Goal: Transaction & Acquisition: Register for event/course

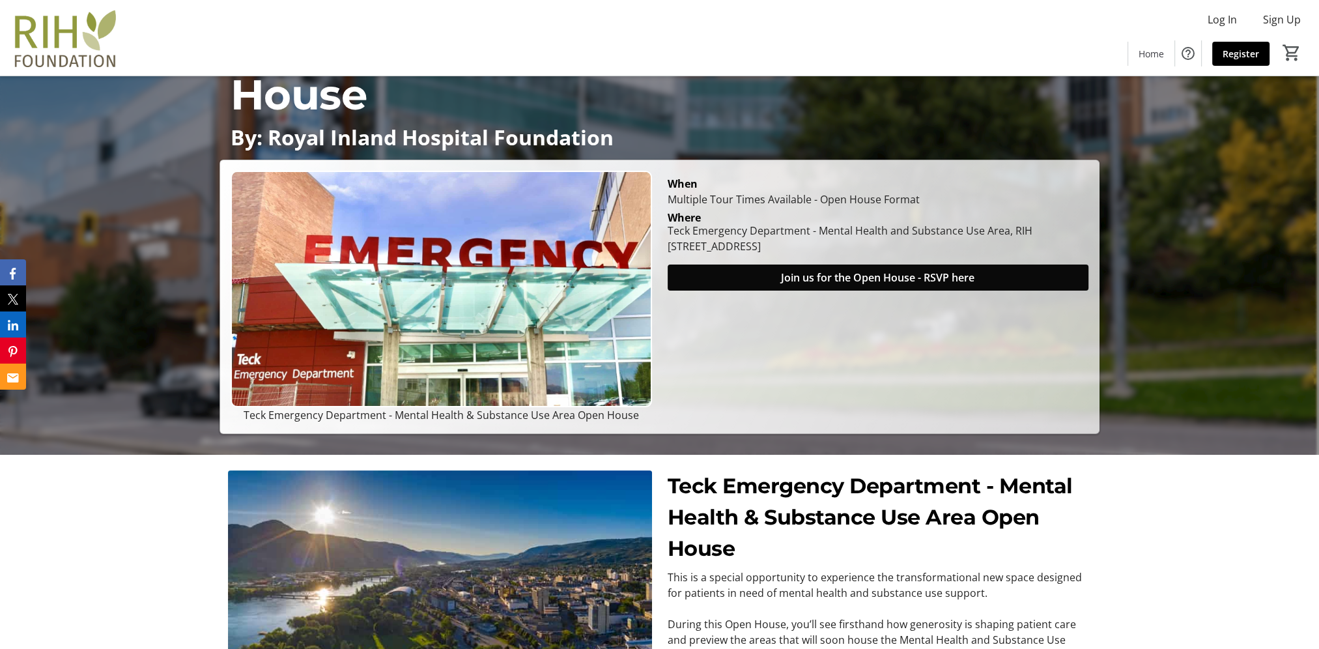
scroll to position [195, 0]
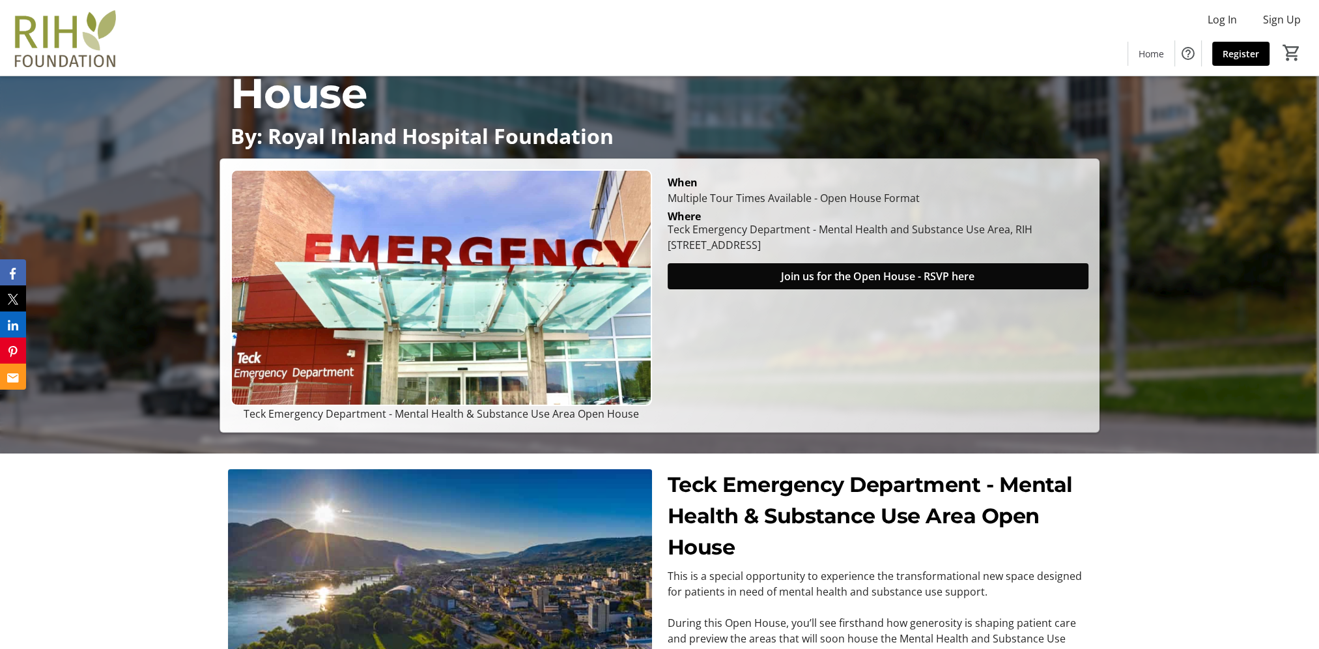
click at [805, 278] on span "Join us for the Open House - RSVP here" at bounding box center [877, 276] width 193 height 16
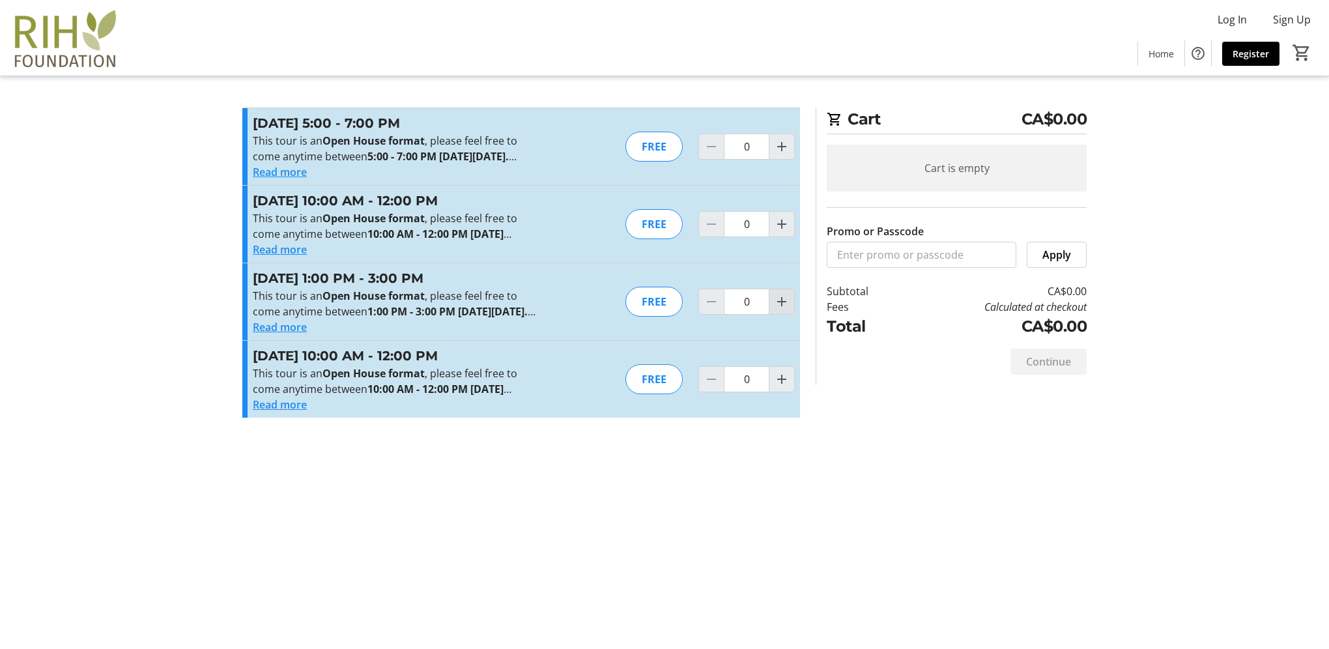
click at [780, 309] on mat-icon "Increment by one" at bounding box center [782, 302] width 16 height 16
type input "1"
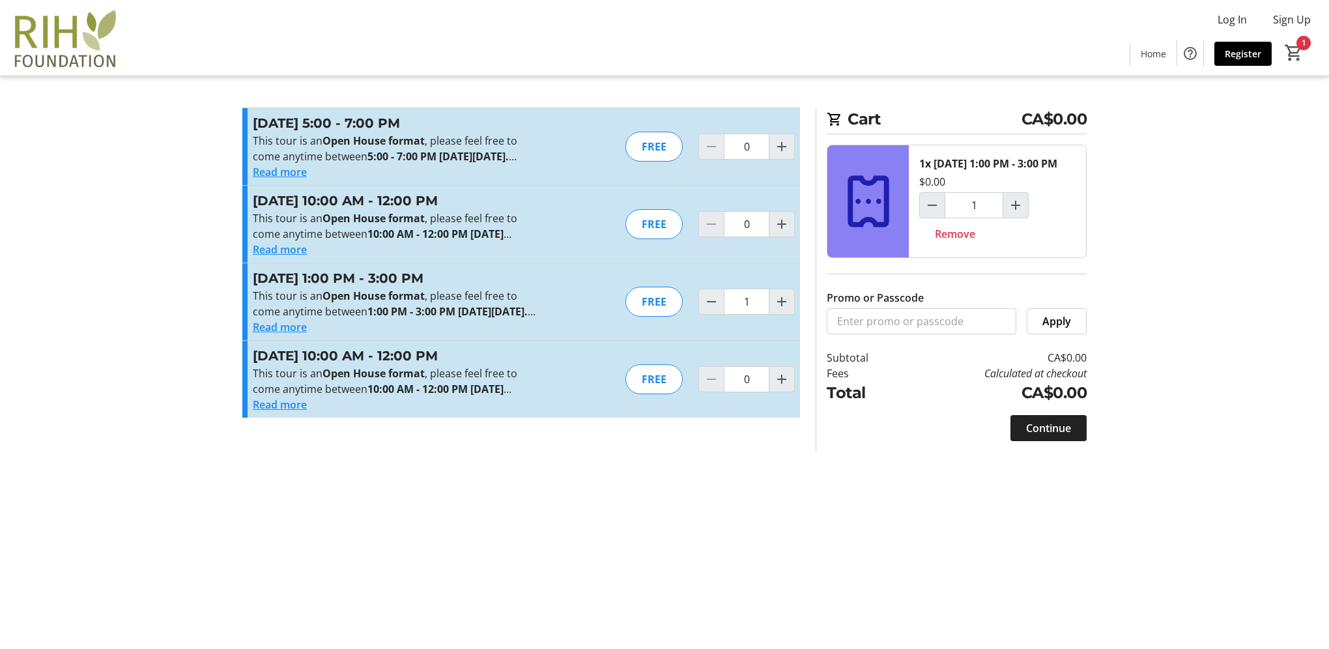
click at [1058, 436] on span "Continue" at bounding box center [1048, 428] width 45 height 16
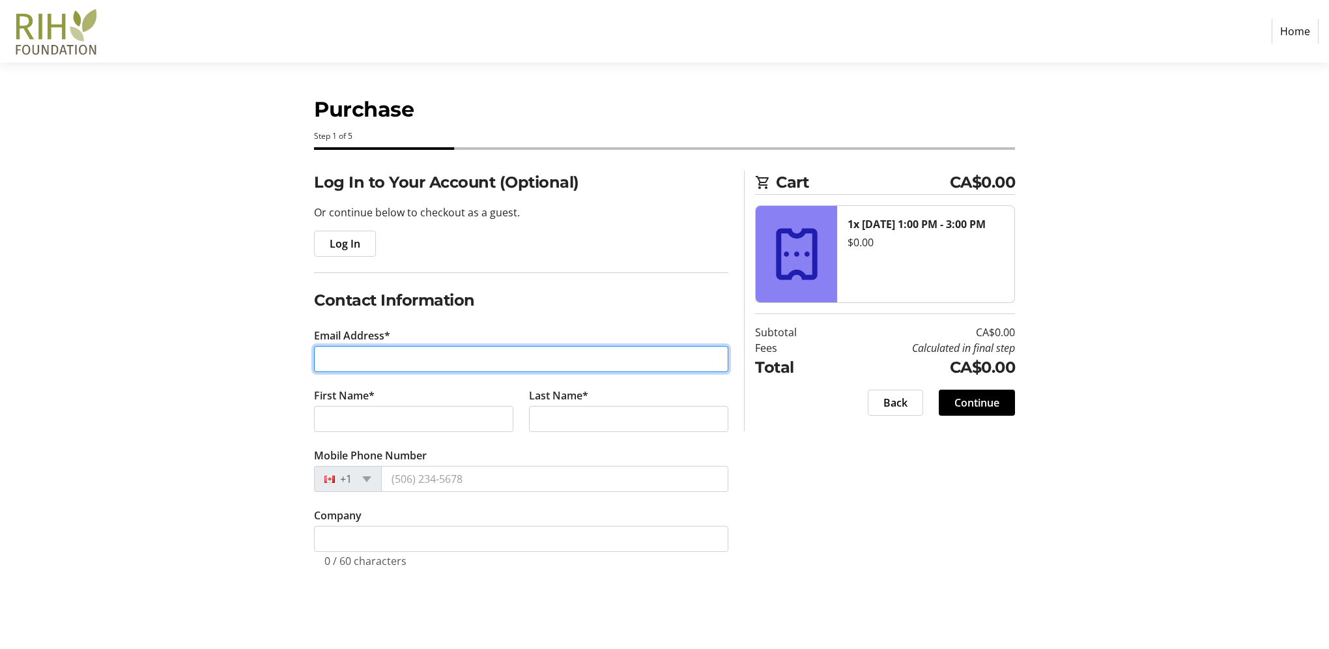
click at [438, 360] on input "Email Address*" at bounding box center [521, 359] width 414 height 26
type input "[EMAIL_ADDRESS][DOMAIN_NAME]"
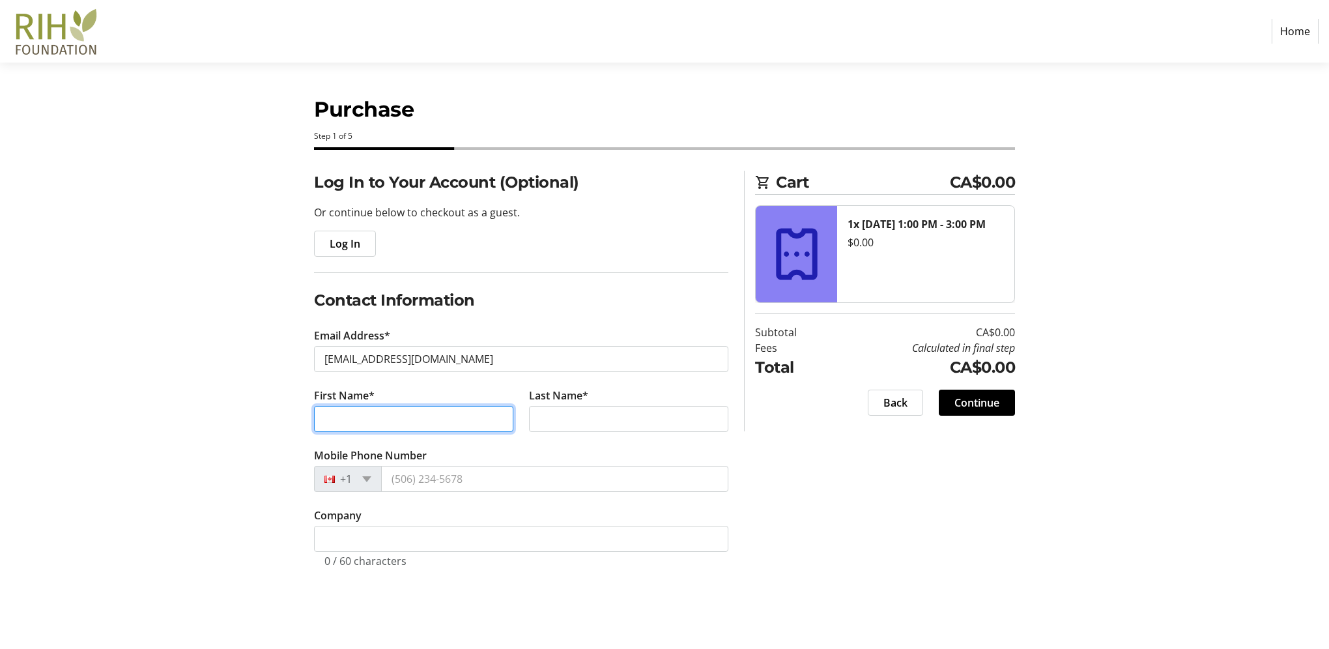
type input "Ivory"
type input "[PERSON_NAME]"
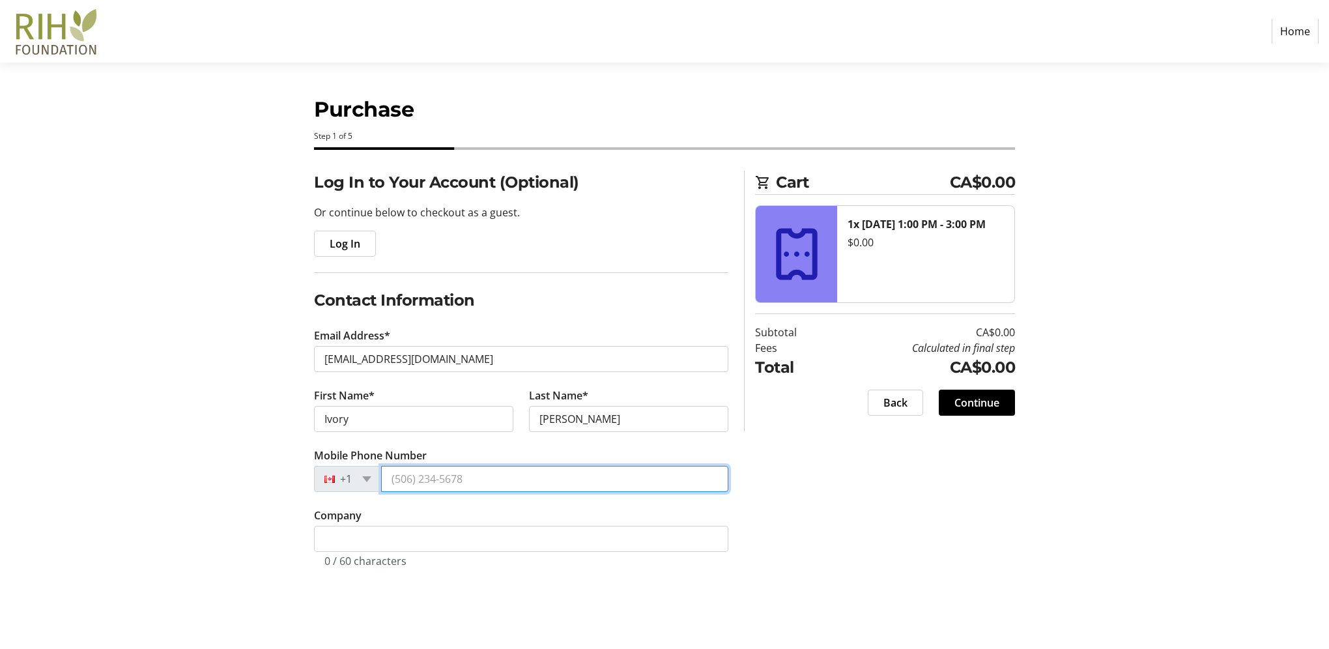
type input "[PHONE_NUMBER]"
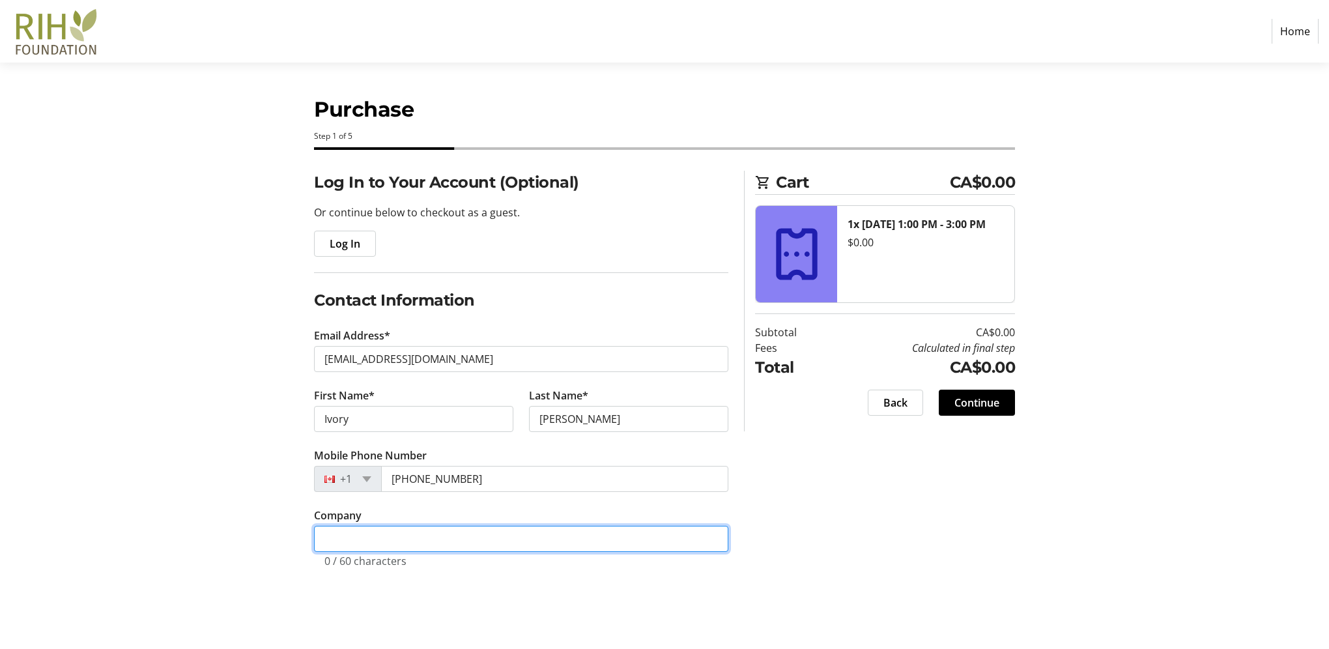
type input "ProCad Designs Ltd."
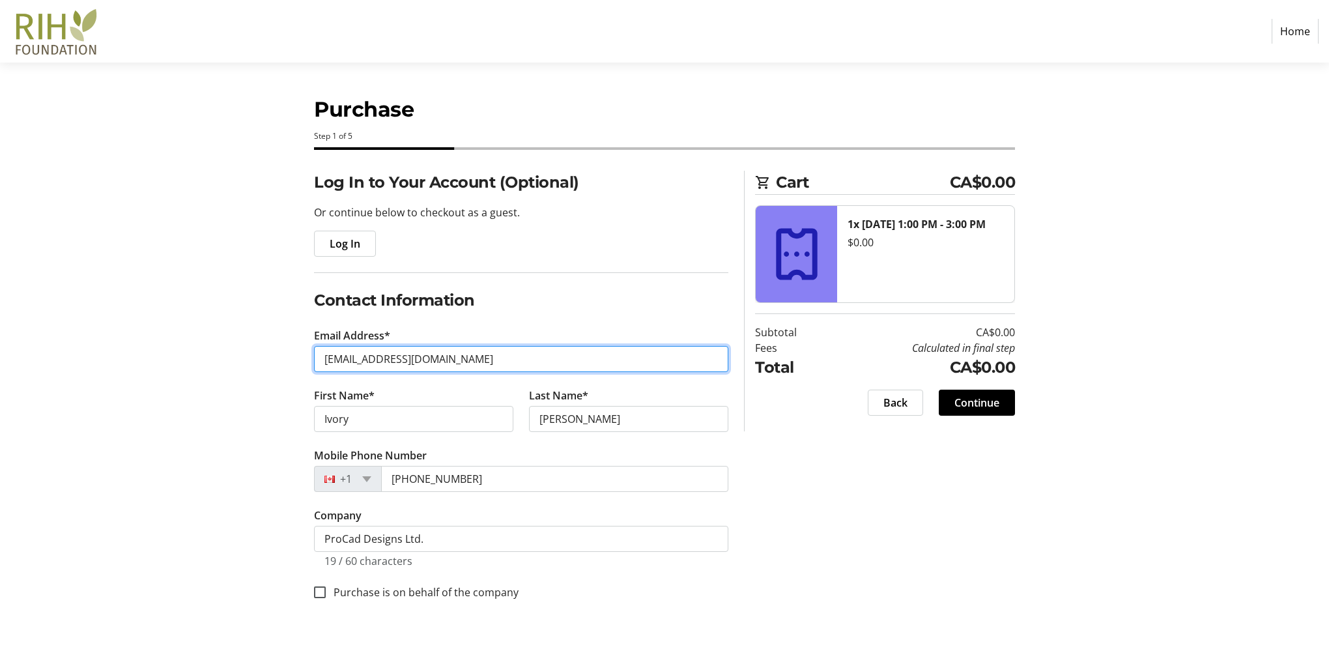
type input "[EMAIL_ADDRESS][DOMAIN_NAME]"
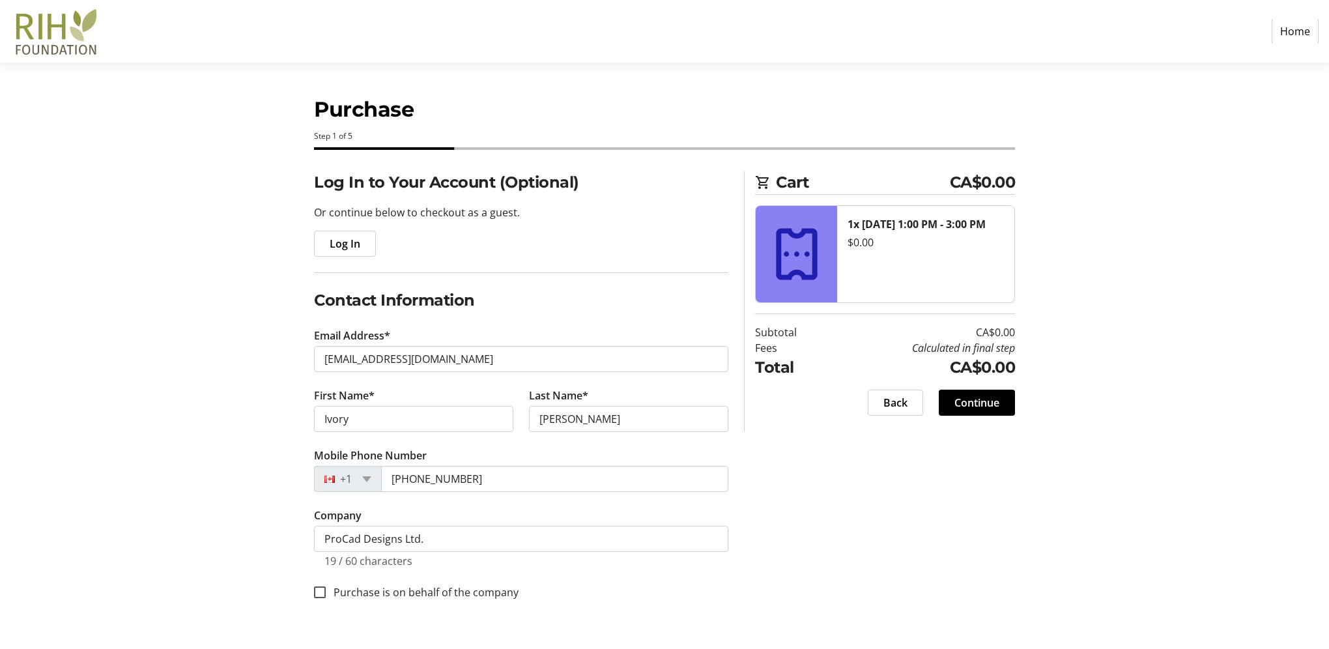
click at [858, 475] on div "Log In to Your Account (Optional) Or continue below to checkout as a guest. Log…" at bounding box center [665, 401] width 860 height 461
click at [1005, 401] on span at bounding box center [977, 402] width 76 height 31
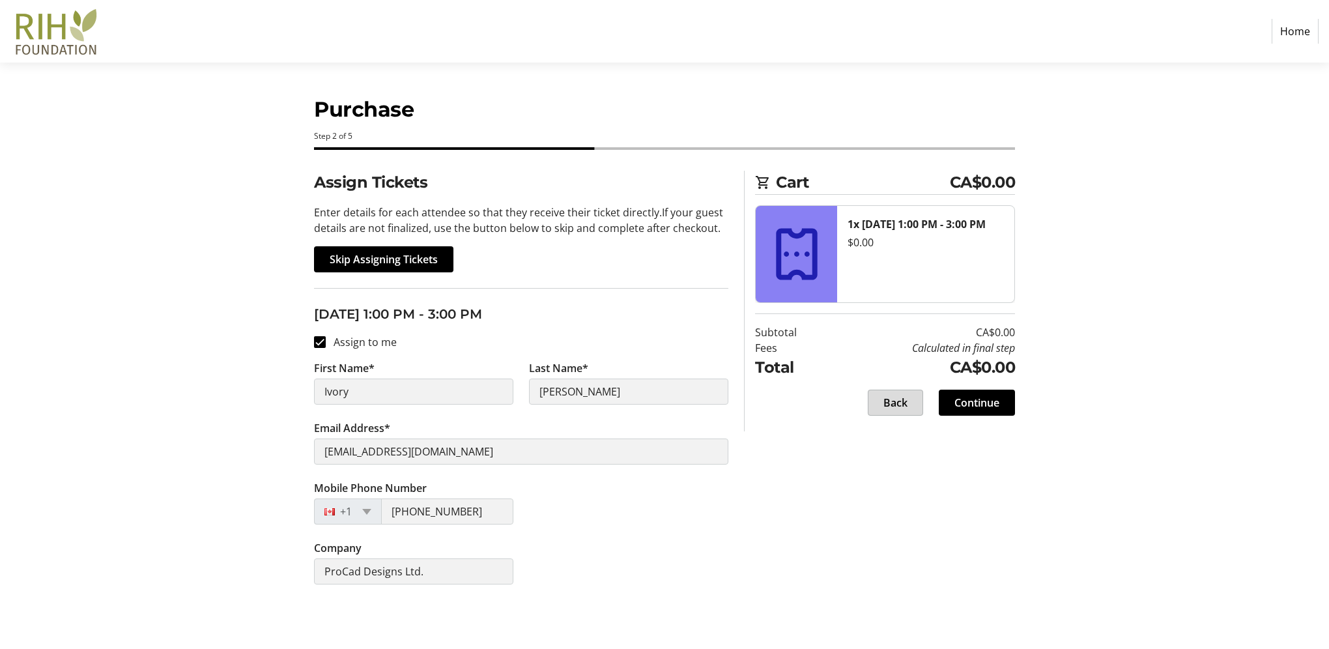
click at [891, 404] on span "Back" at bounding box center [895, 403] width 24 height 16
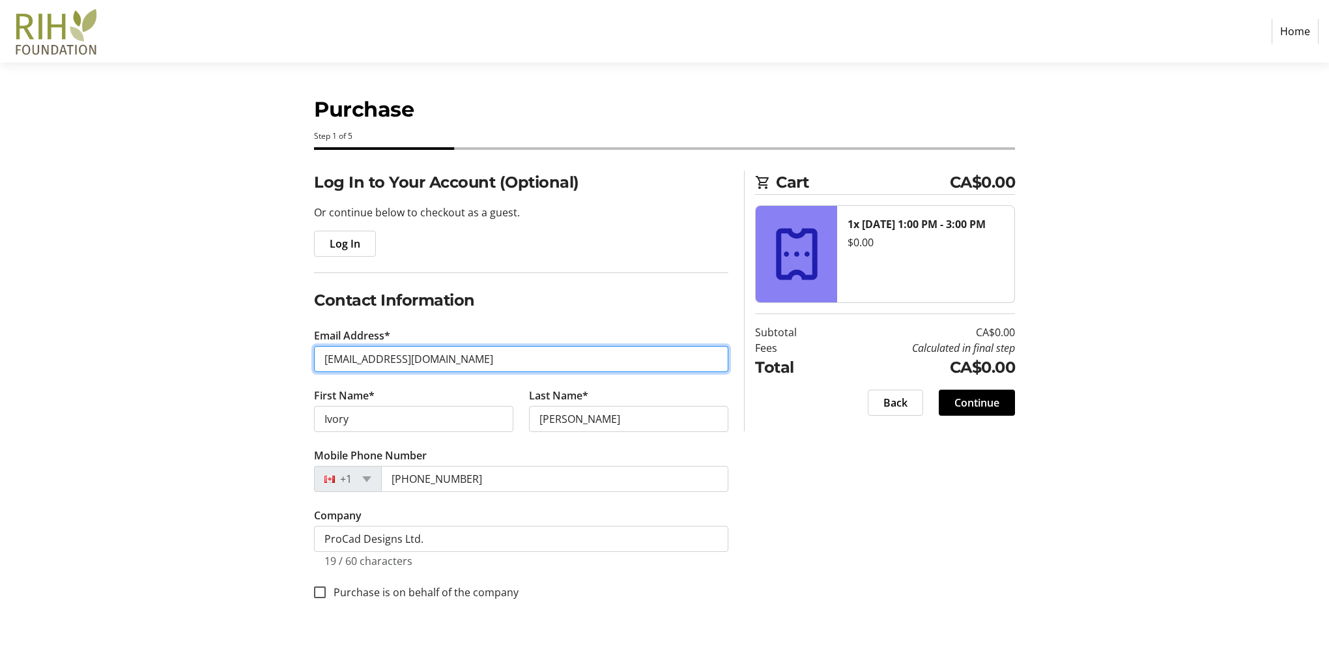
drag, startPoint x: 444, startPoint y: 360, endPoint x: 466, endPoint y: 362, distance: 22.2
click at [444, 360] on input "[EMAIL_ADDRESS][DOMAIN_NAME]" at bounding box center [521, 359] width 414 height 26
drag, startPoint x: 438, startPoint y: 360, endPoint x: 310, endPoint y: 360, distance: 127.7
click at [310, 360] on div "Log In to Your Account (Optional) Or continue below to checkout as a guest. Log…" at bounding box center [521, 401] width 430 height 461
type input "[EMAIL_ADDRESS][DOMAIN_NAME]"
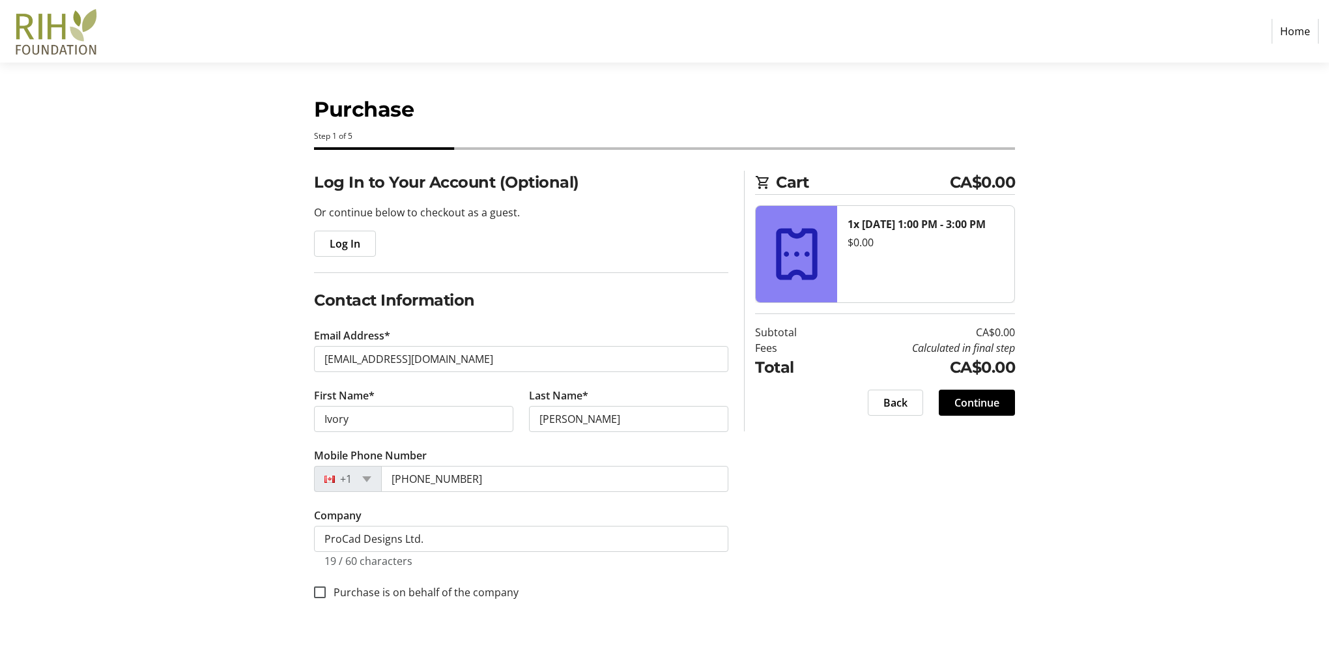
click at [862, 524] on div "Log In to Your Account (Optional) Or continue below to checkout as a guest. Log…" at bounding box center [665, 401] width 860 height 461
click at [965, 404] on span "Continue" at bounding box center [976, 403] width 45 height 16
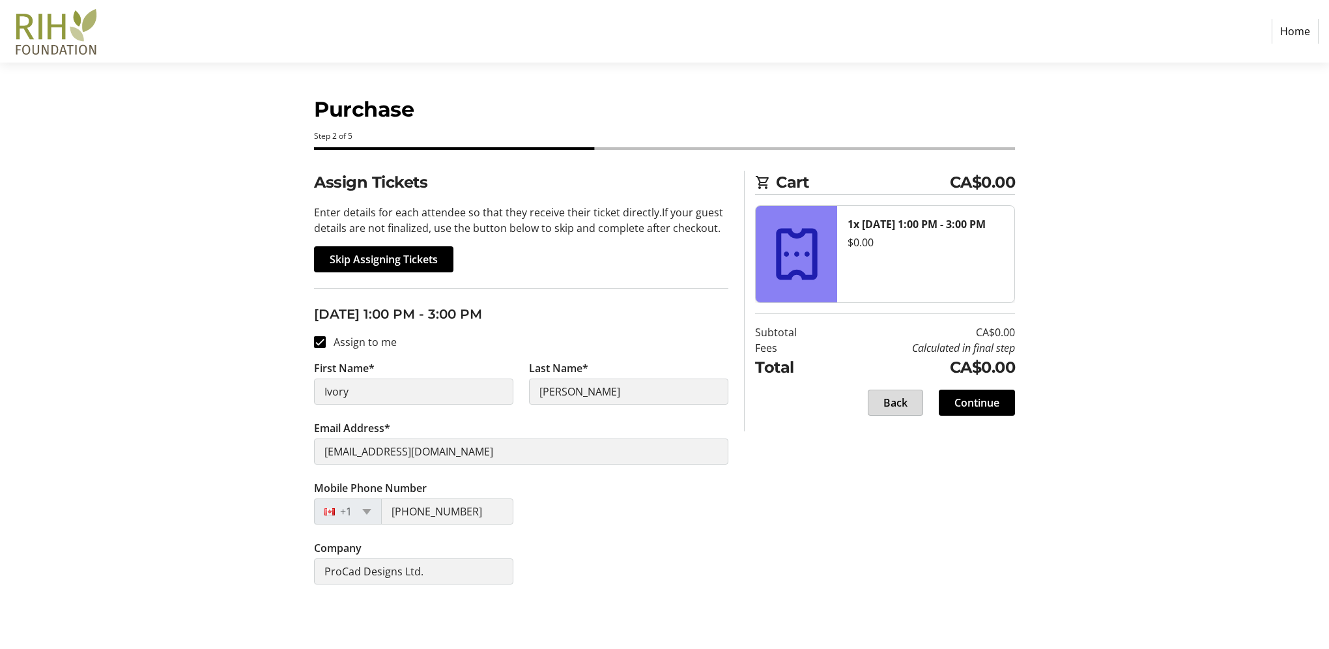
click at [913, 397] on span at bounding box center [895, 402] width 54 height 31
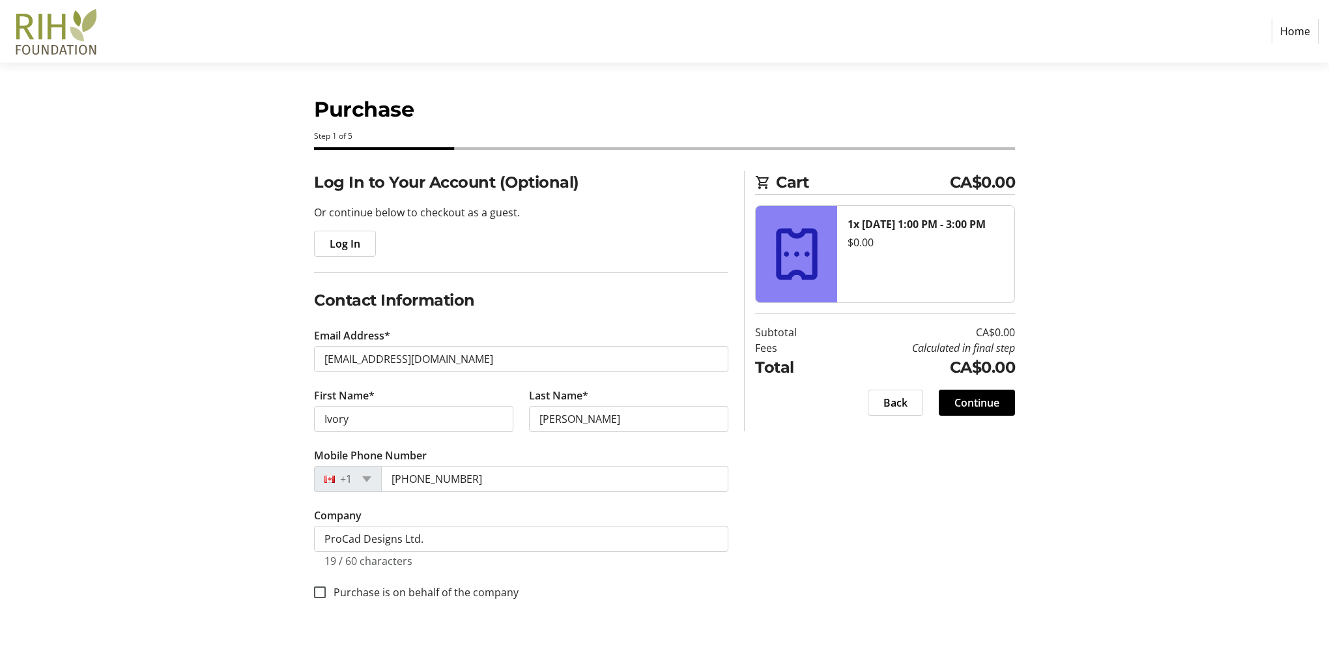
click at [836, 545] on div "Log In to Your Account (Optional) Or continue below to checkout as a guest. Log…" at bounding box center [665, 401] width 860 height 461
click at [969, 405] on span "Continue" at bounding box center [976, 403] width 45 height 16
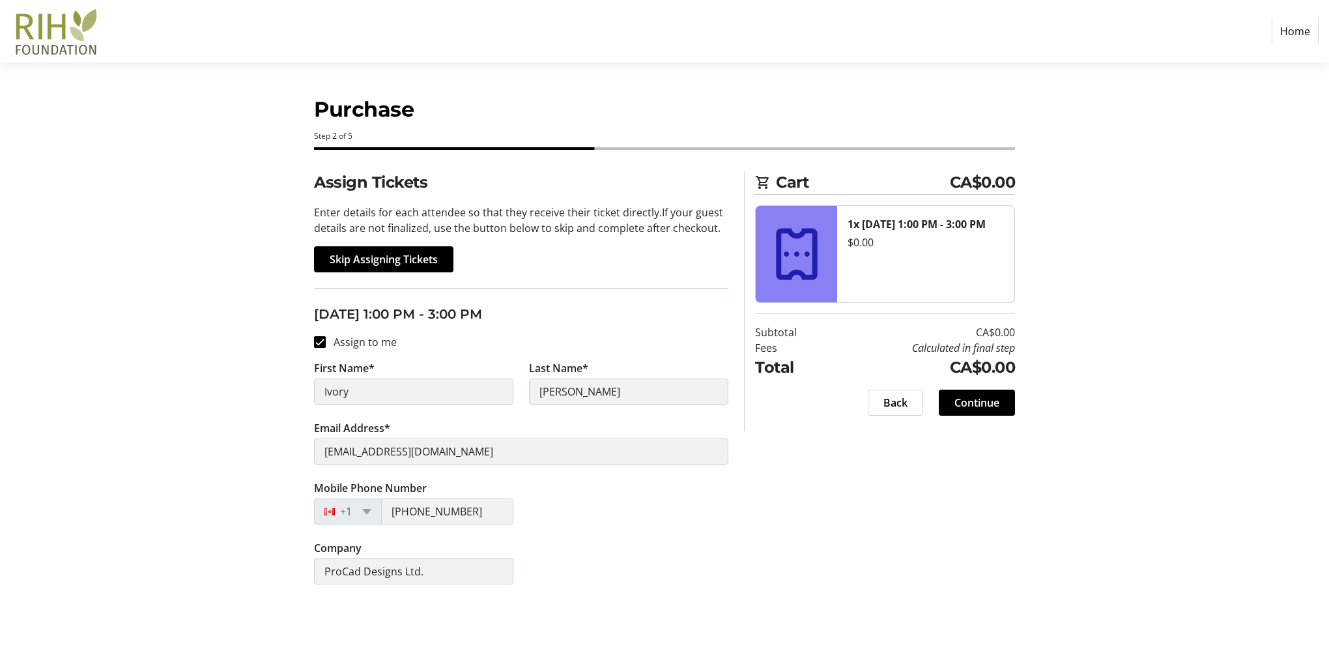
drag, startPoint x: 397, startPoint y: 450, endPoint x: 517, endPoint y: 335, distance: 166.3
click at [505, 335] on fieldset "[DATE] 1:00 PM - 3:00 PM Assign to me First Name* Ivory Last Name* [PERSON_NAME…" at bounding box center [521, 444] width 414 height 312
click at [889, 407] on span "Back" at bounding box center [895, 403] width 24 height 16
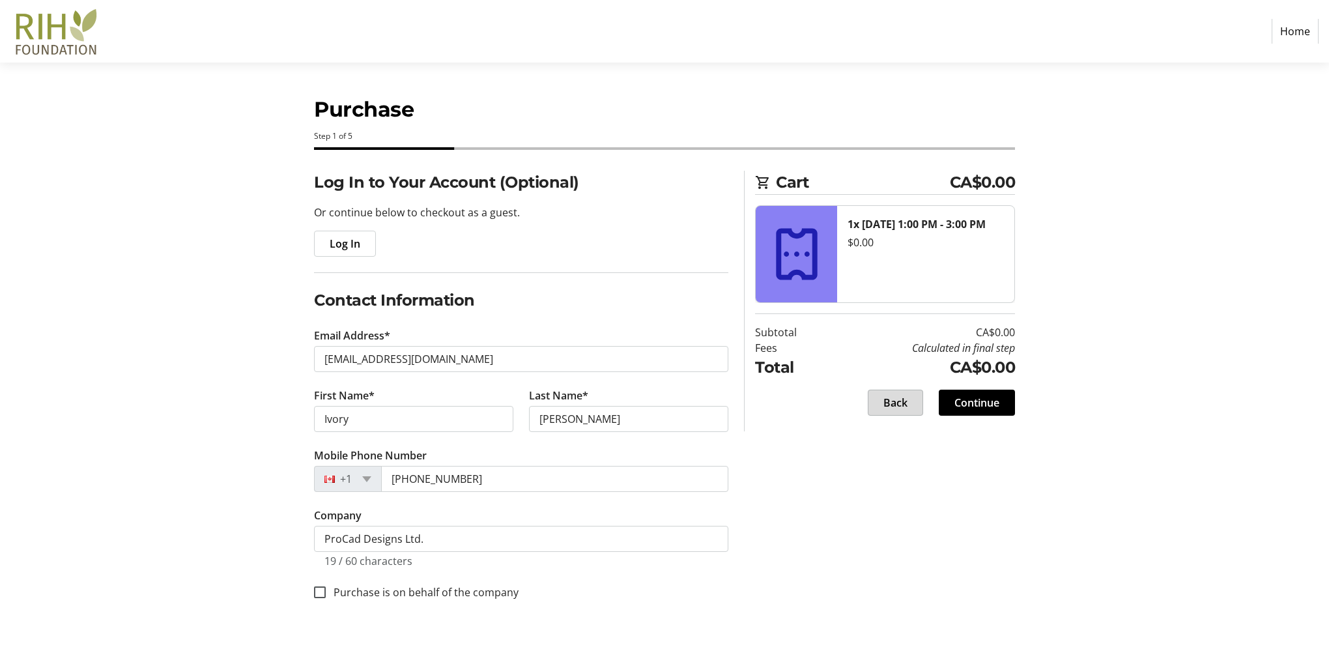
click at [898, 403] on span "Back" at bounding box center [895, 403] width 24 height 16
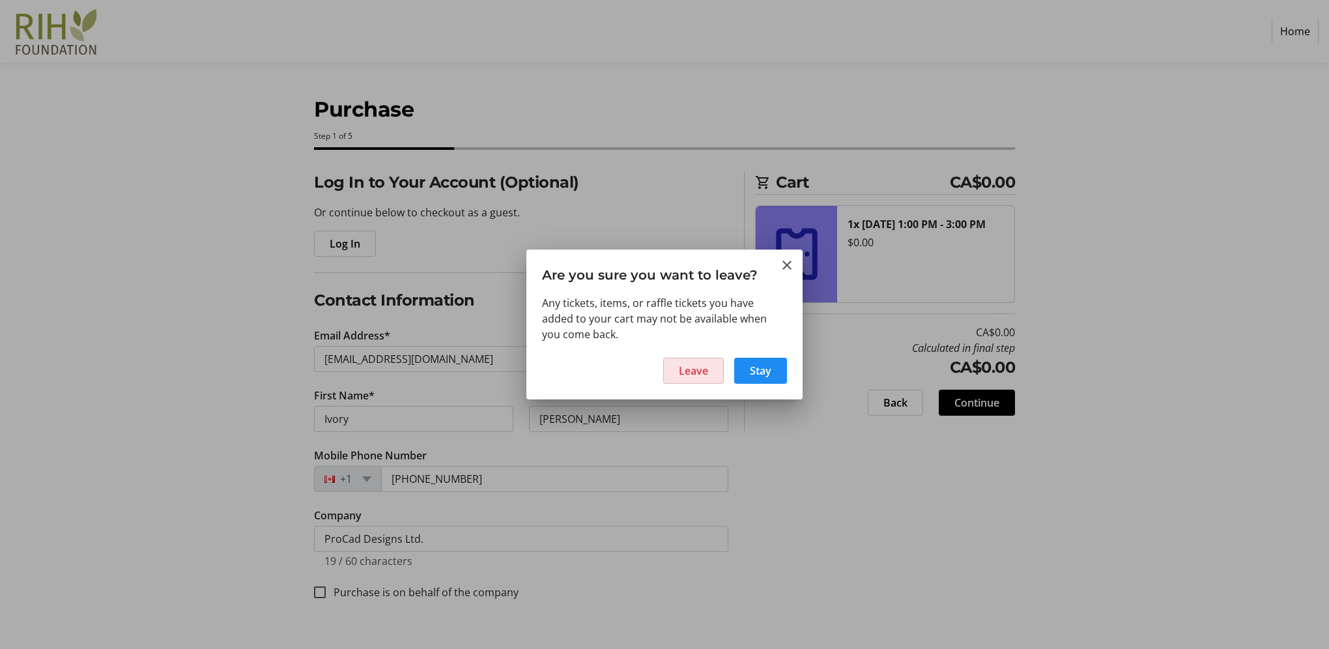
click at [697, 377] on span "Leave" at bounding box center [693, 371] width 29 height 16
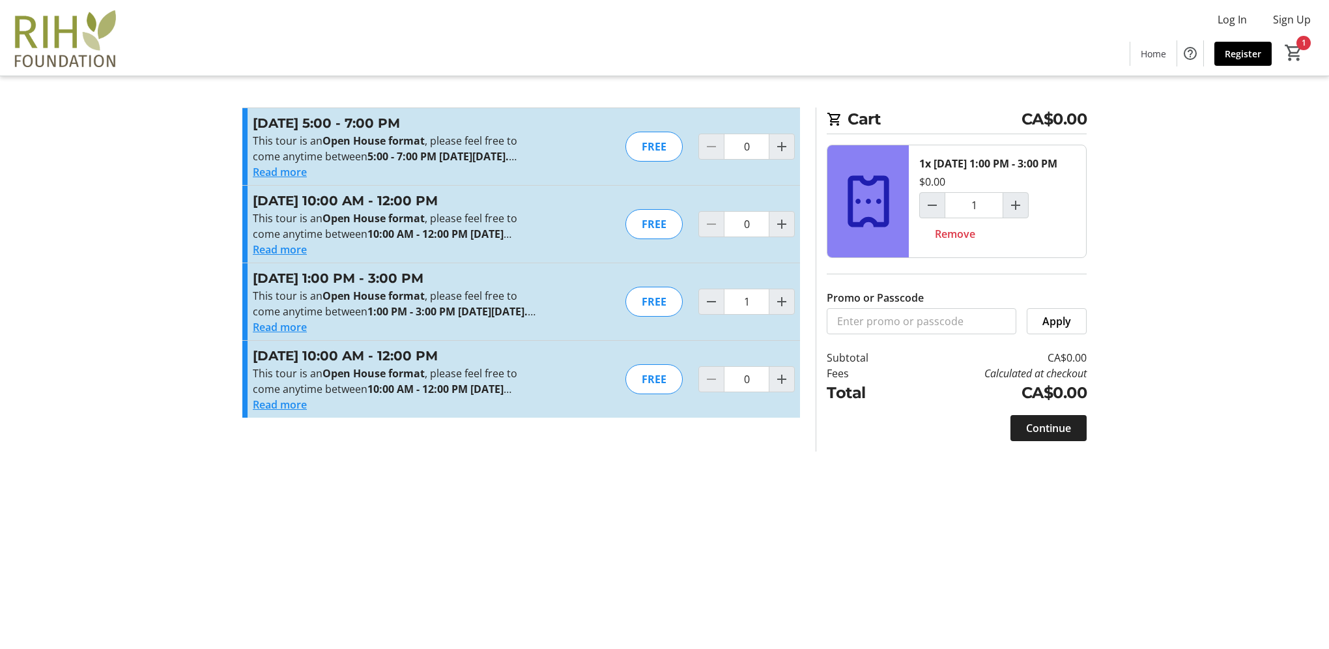
click at [1058, 436] on span "Continue" at bounding box center [1048, 428] width 45 height 16
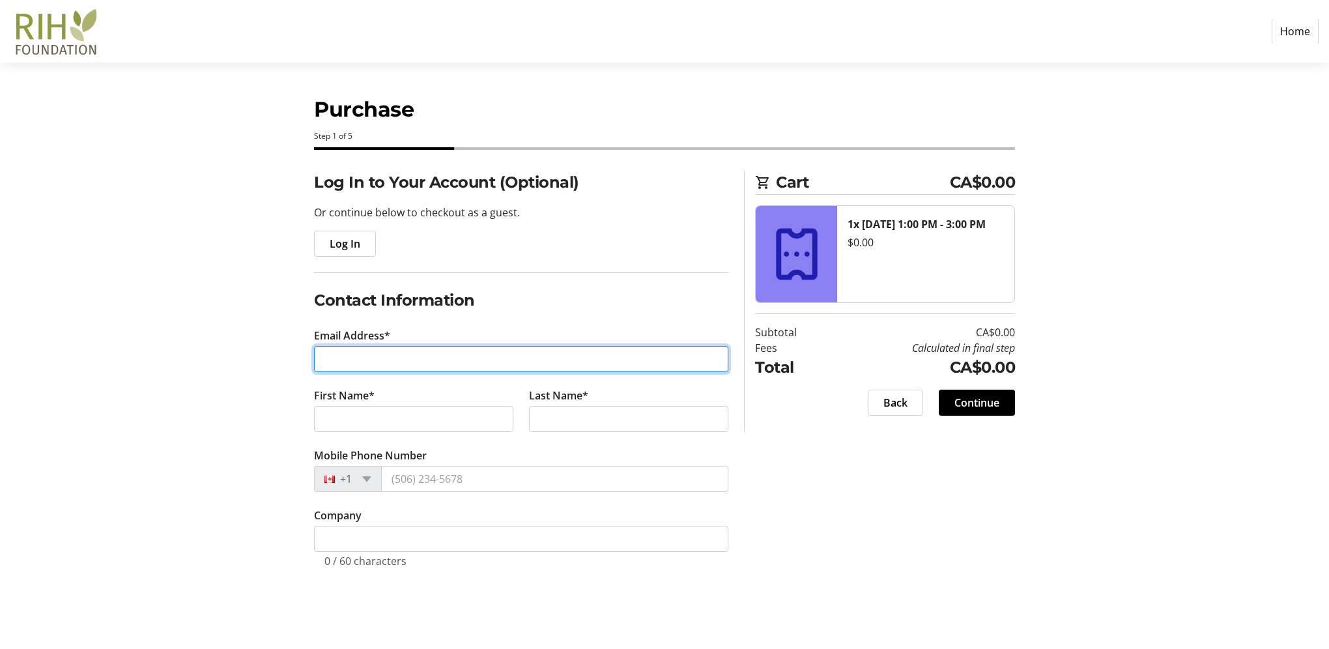
click at [373, 364] on input "Email Address*" at bounding box center [521, 359] width 414 height 26
type input "[EMAIL_ADDRESS][DOMAIN_NAME]"
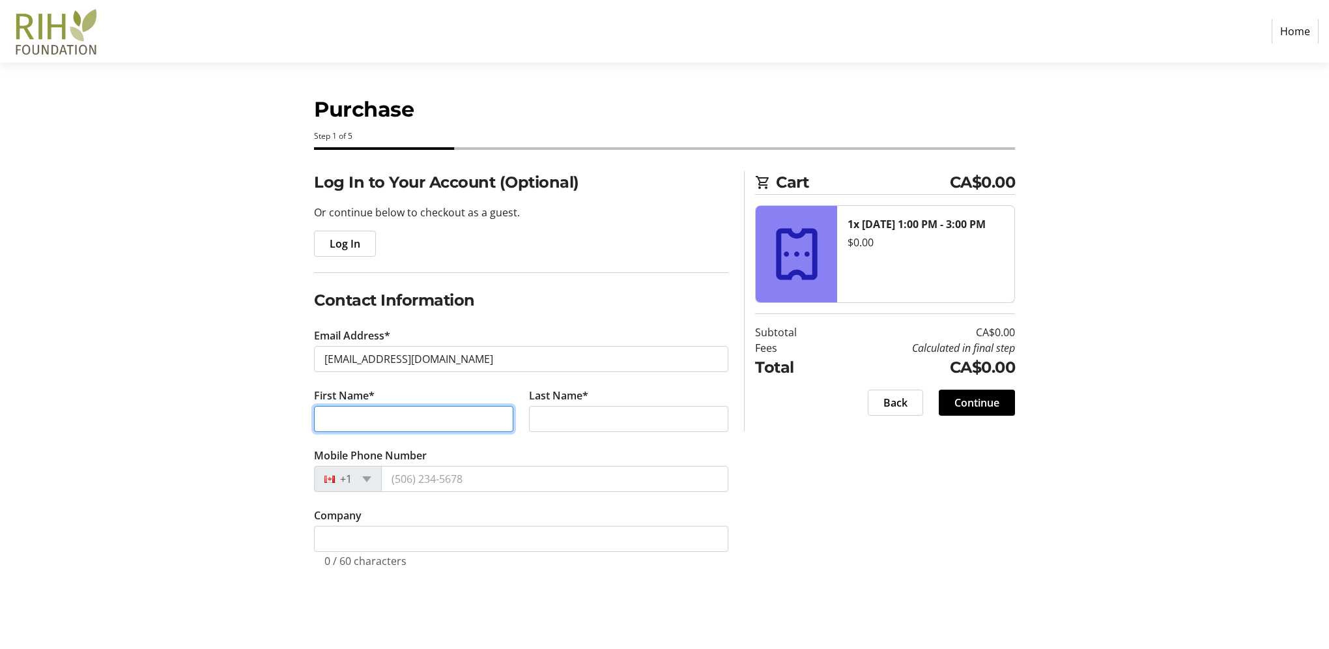
type input "Ivory"
type input "[PERSON_NAME]"
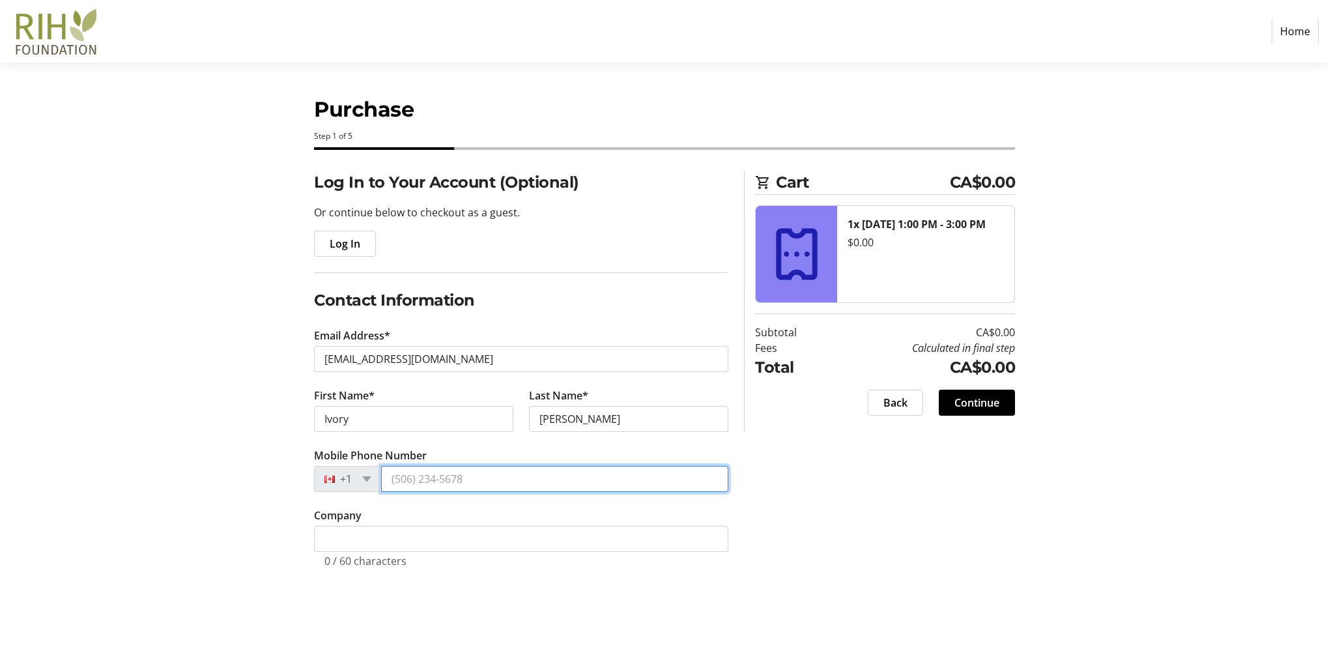
type input "[PHONE_NUMBER]"
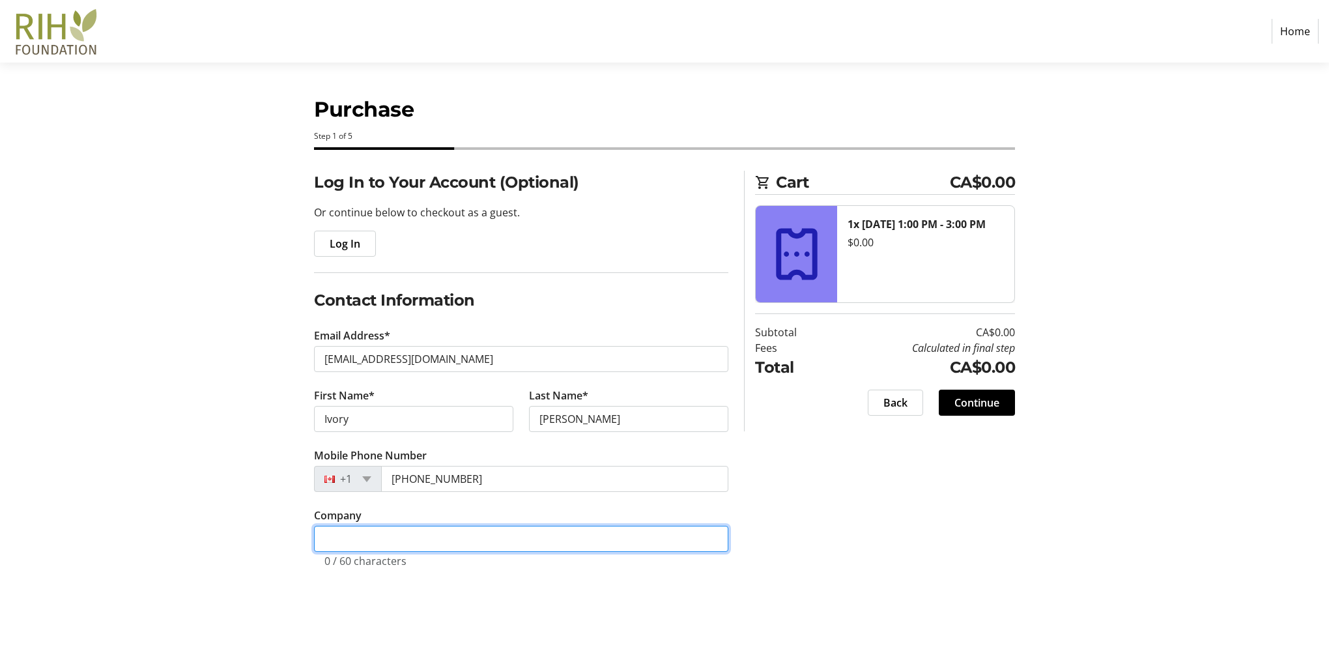
type input "ProCad Designs Ltd."
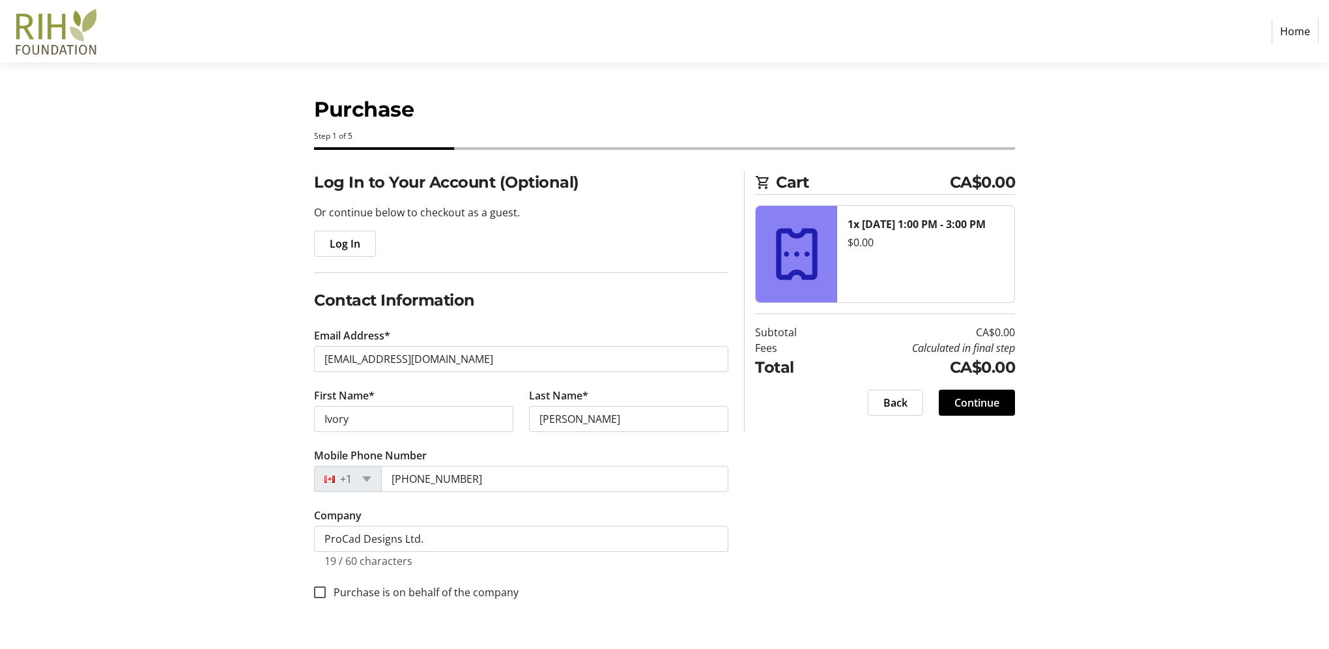
click at [796, 485] on div "Log In to Your Account (Optional) Or continue below to checkout as a guest. Log…" at bounding box center [665, 401] width 860 height 461
click at [983, 401] on span "Continue" at bounding box center [976, 403] width 45 height 16
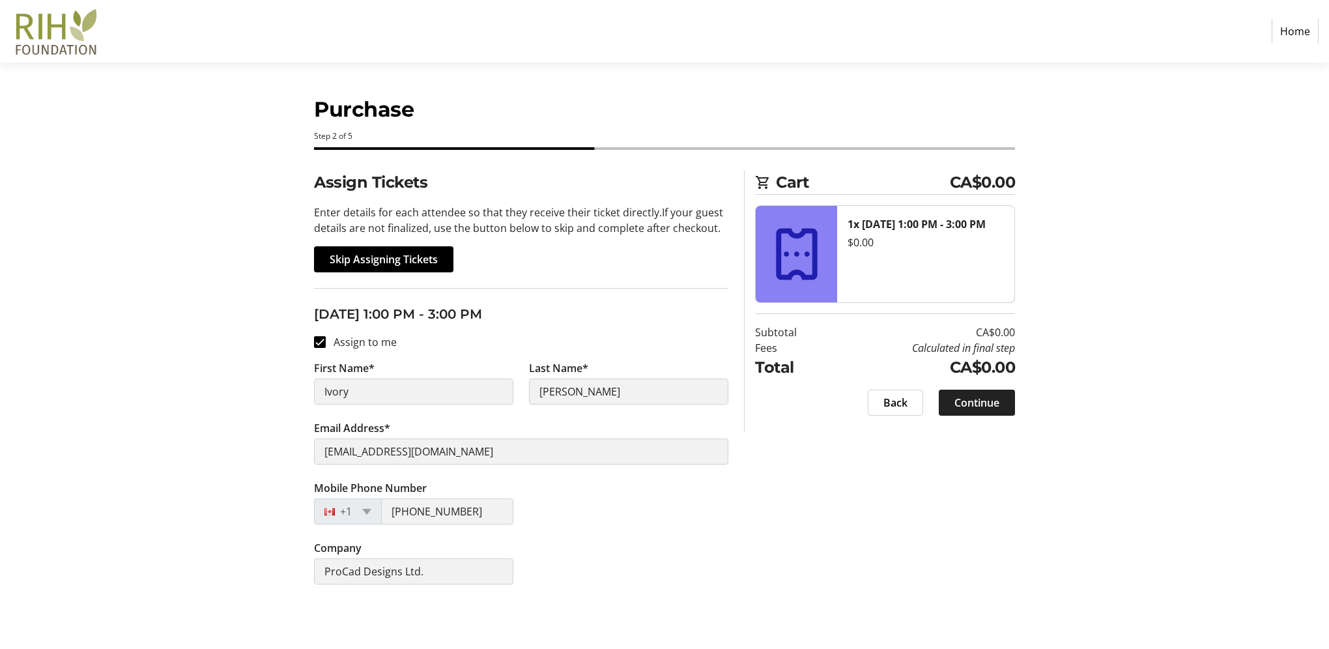
click at [965, 403] on span "Continue" at bounding box center [976, 403] width 45 height 16
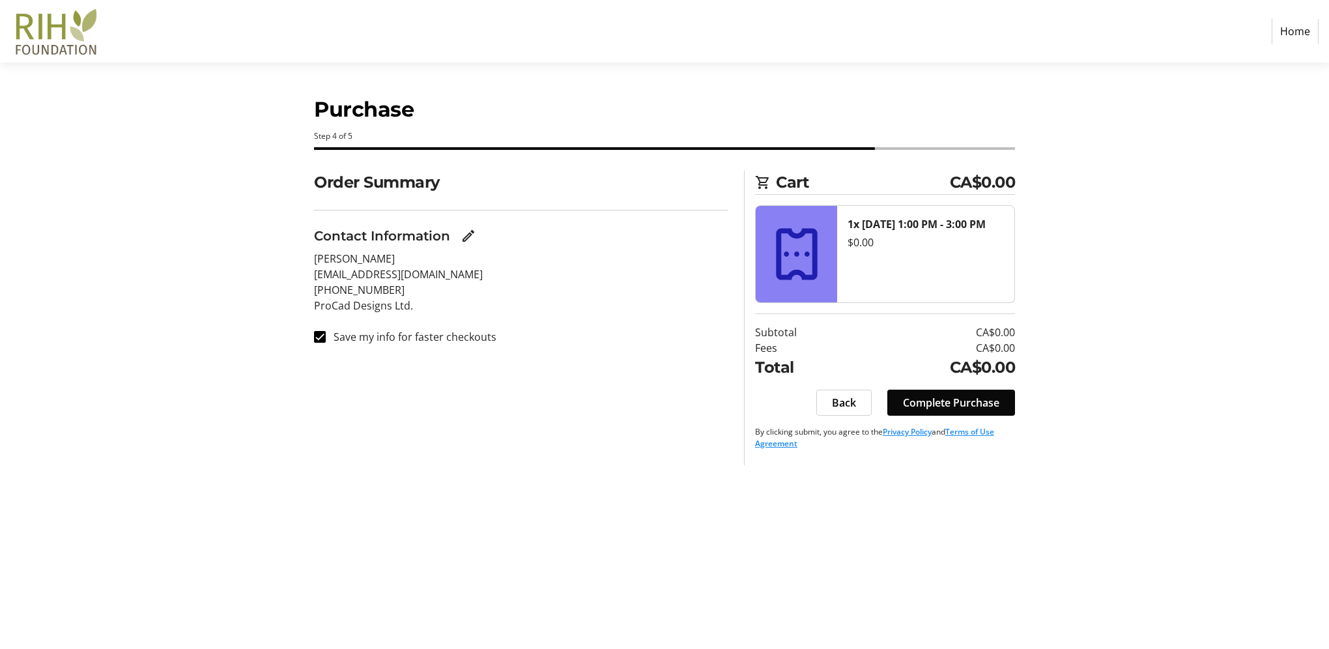
click at [967, 401] on span "Complete Purchase" at bounding box center [951, 403] width 96 height 16
